Goal: Task Accomplishment & Management: Complete application form

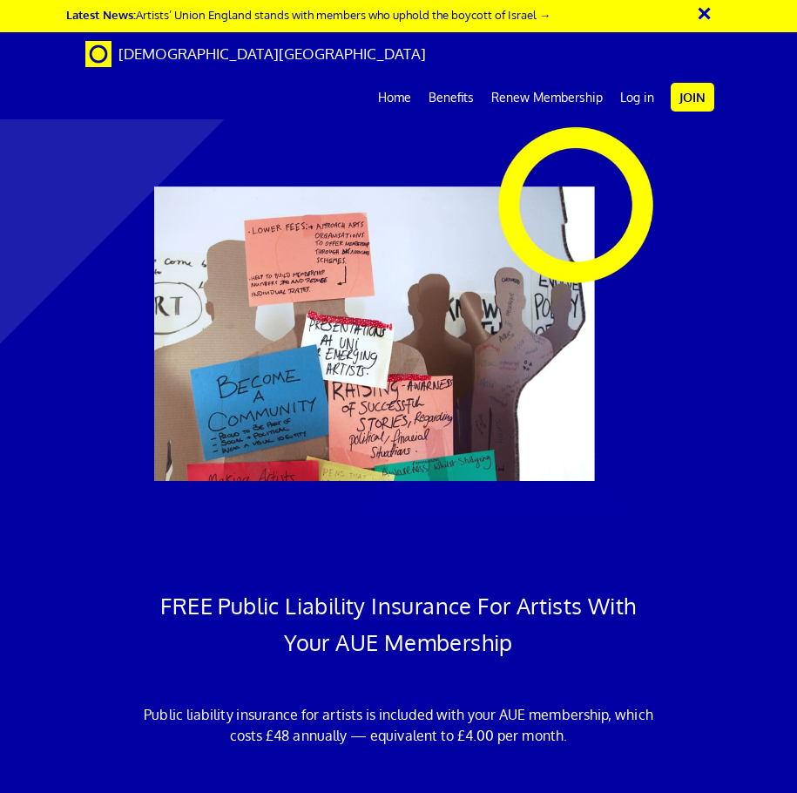
scroll to position [0, 32]
click at [683, 83] on link "Join" at bounding box center [693, 97] width 44 height 29
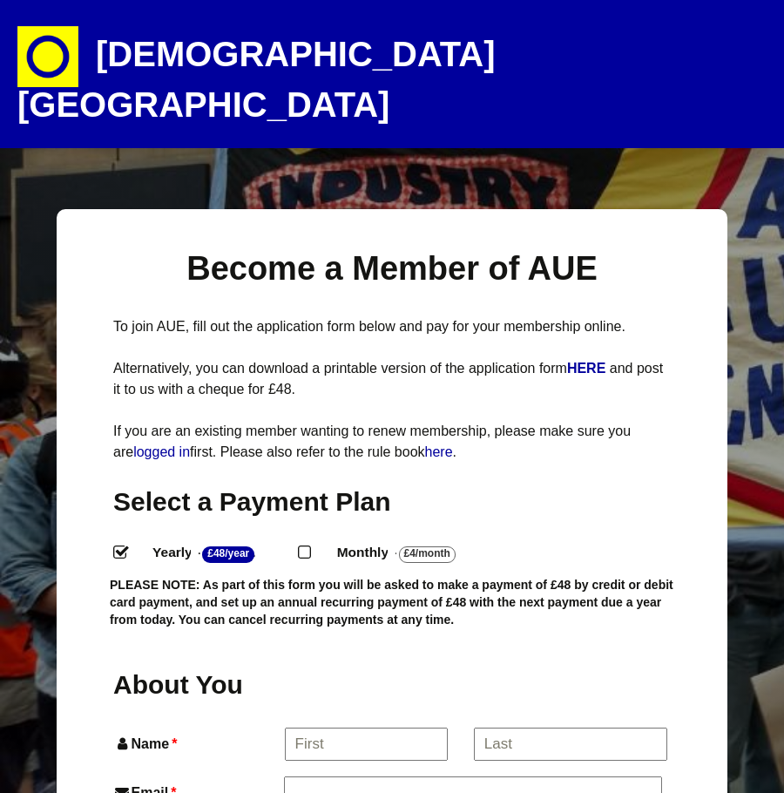
select select
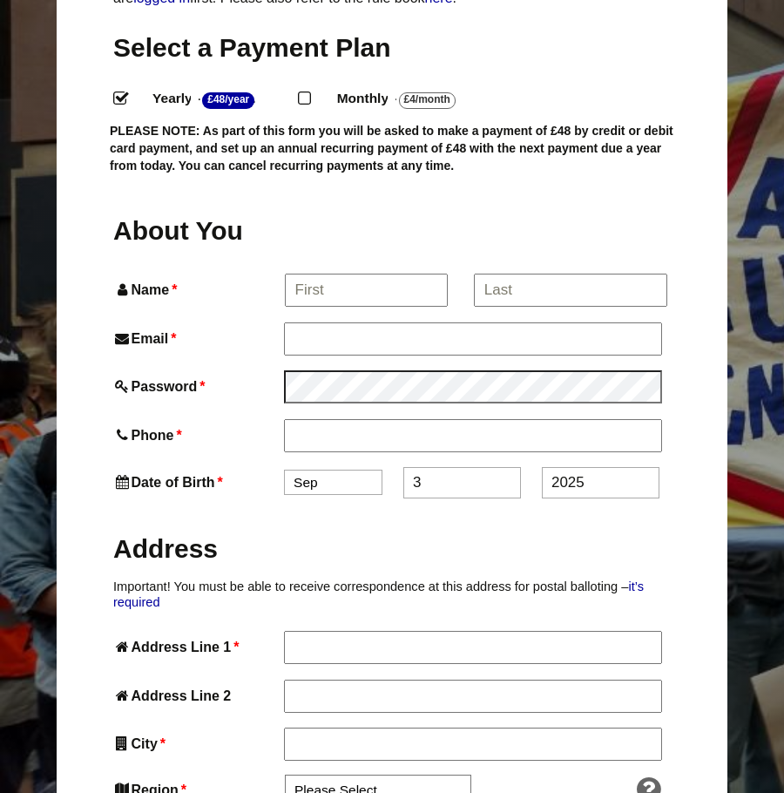
scroll to position [523, 0]
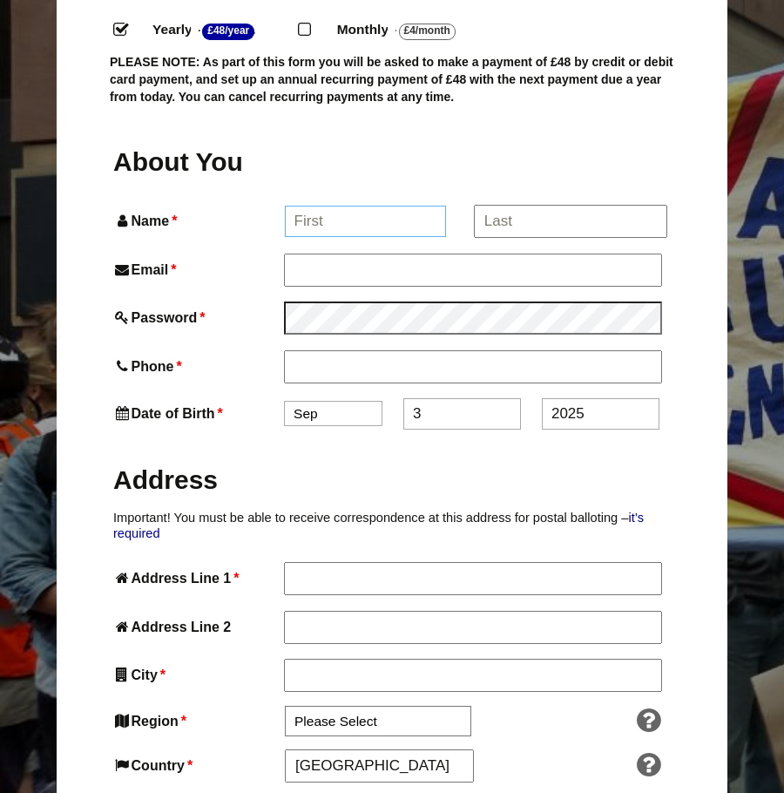
click at [397, 206] on input "Name *" at bounding box center [366, 221] width 162 height 31
type input "gareth"
type input "gareth watts"
type input "gerarfe@hotmail.com"
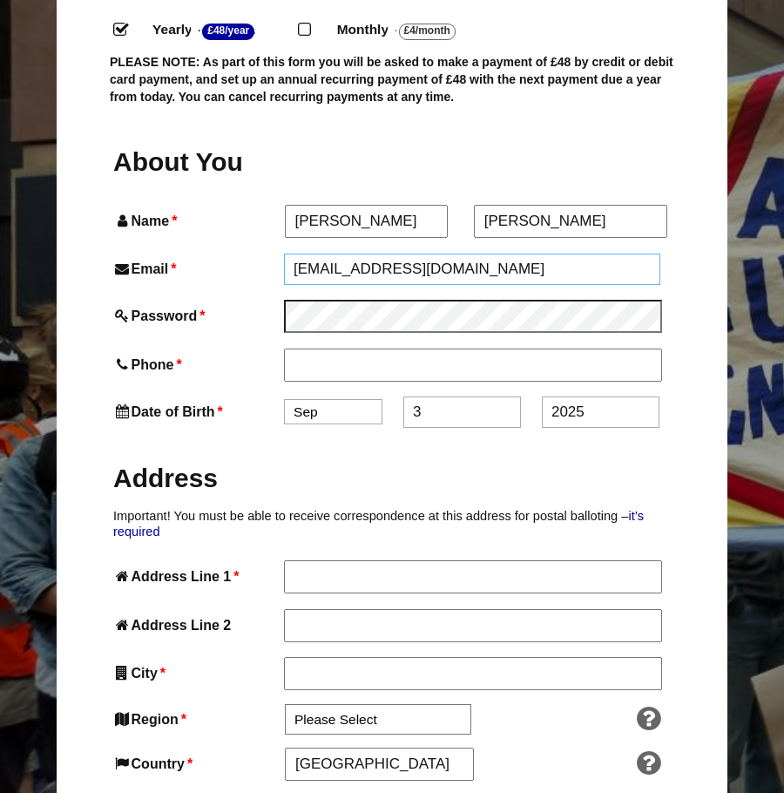
type input "07738868554"
type input "9 california close"
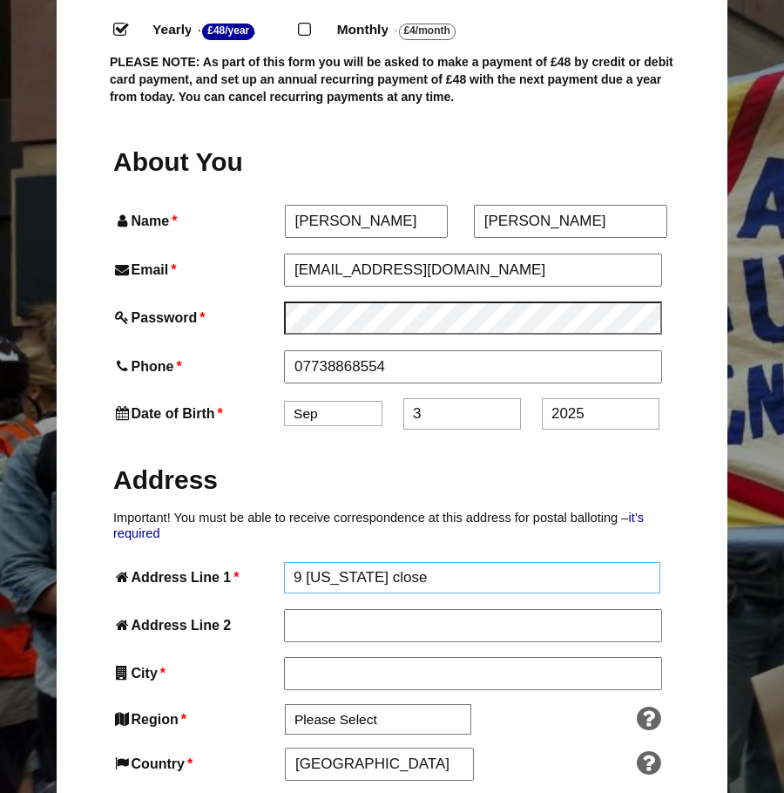
type input "colchester"
type input "CO4 9SG"
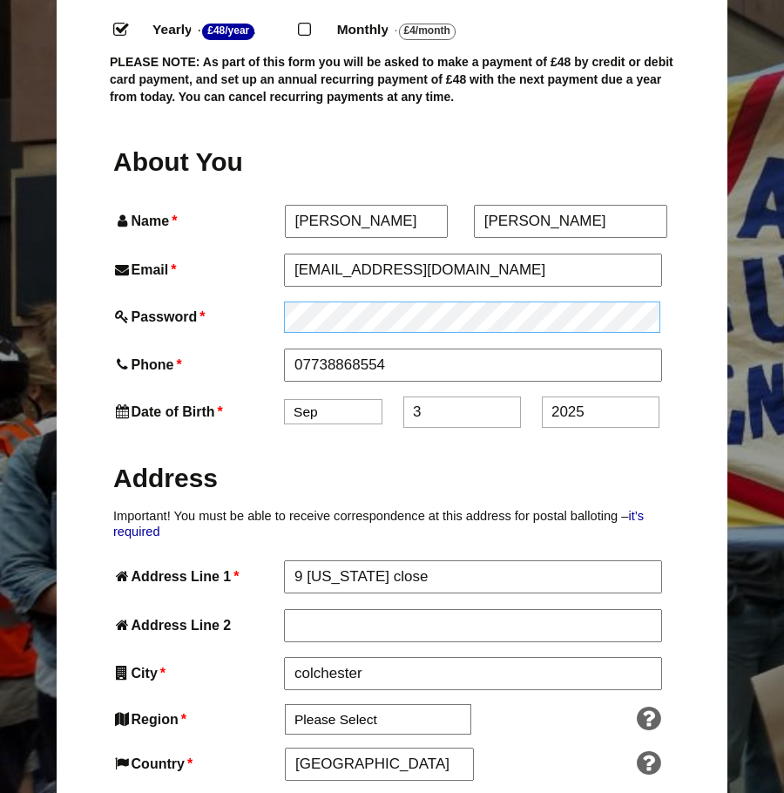
click input "Submit and Check Out »" at bounding box center [0, 0] width 0 height 0
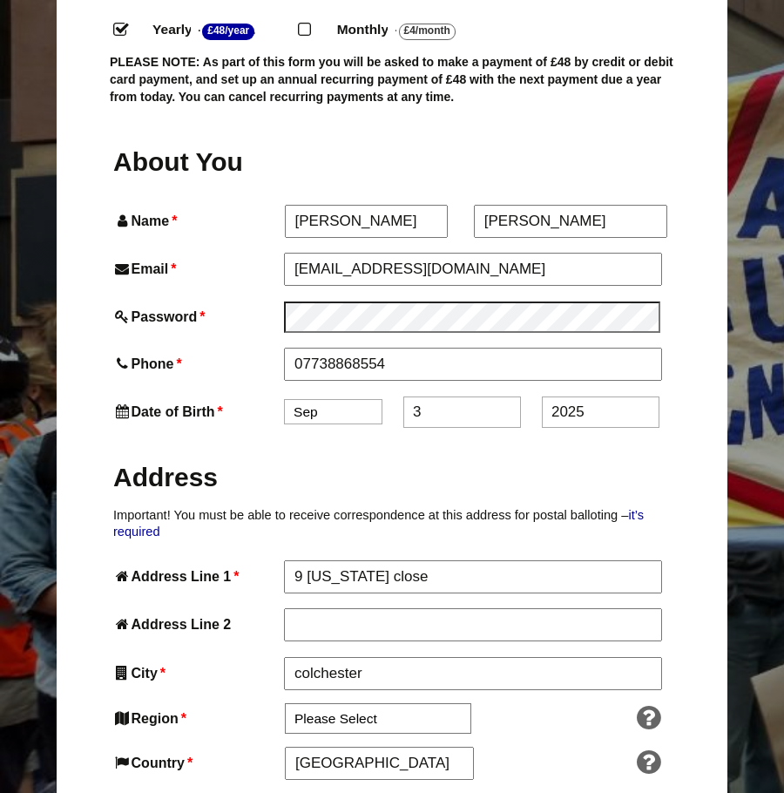
click at [507, 460] on h2 "Address" at bounding box center [392, 477] width 558 height 34
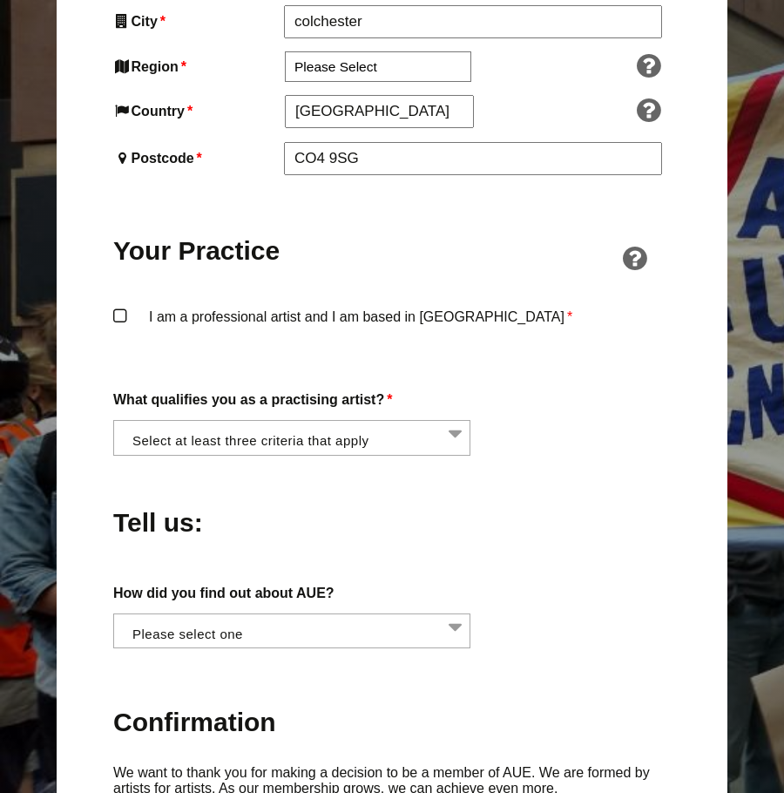
scroll to position [1278, 0]
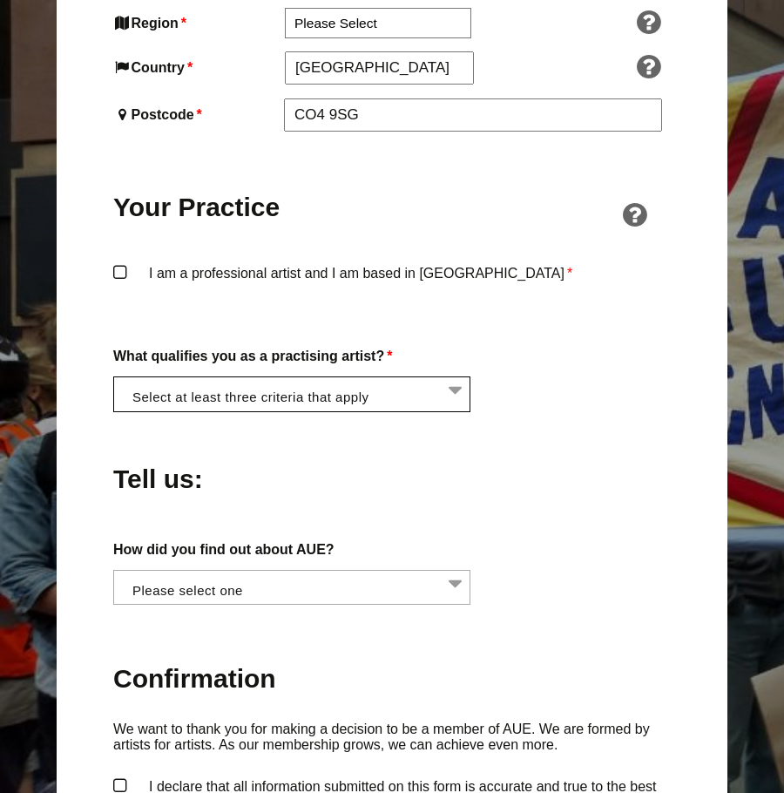
click at [409, 377] on li at bounding box center [297, 392] width 357 height 30
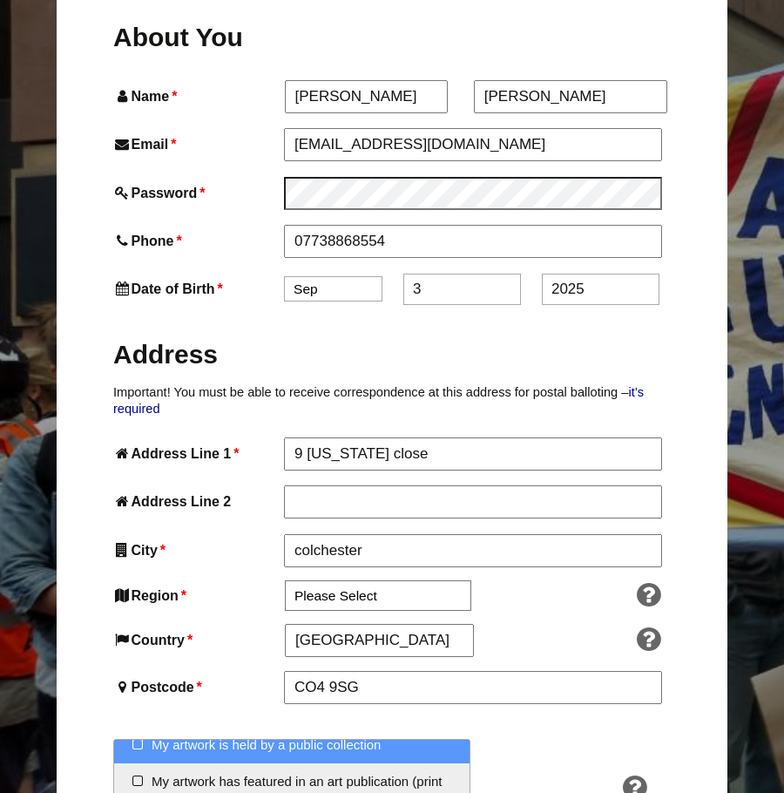
scroll to position [0, 0]
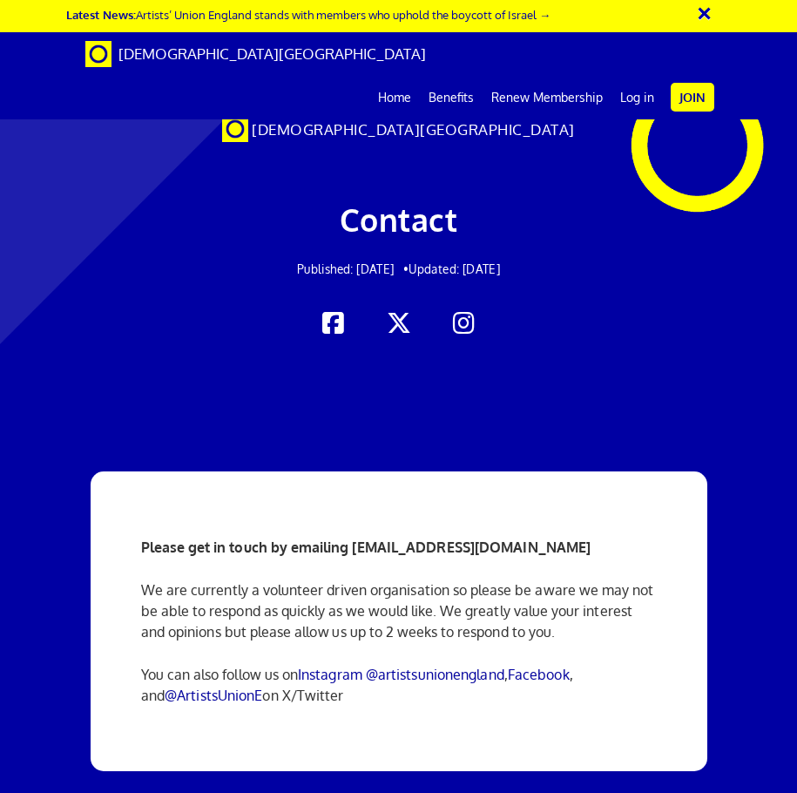
scroll to position [87, 0]
